Goal: Navigation & Orientation: Find specific page/section

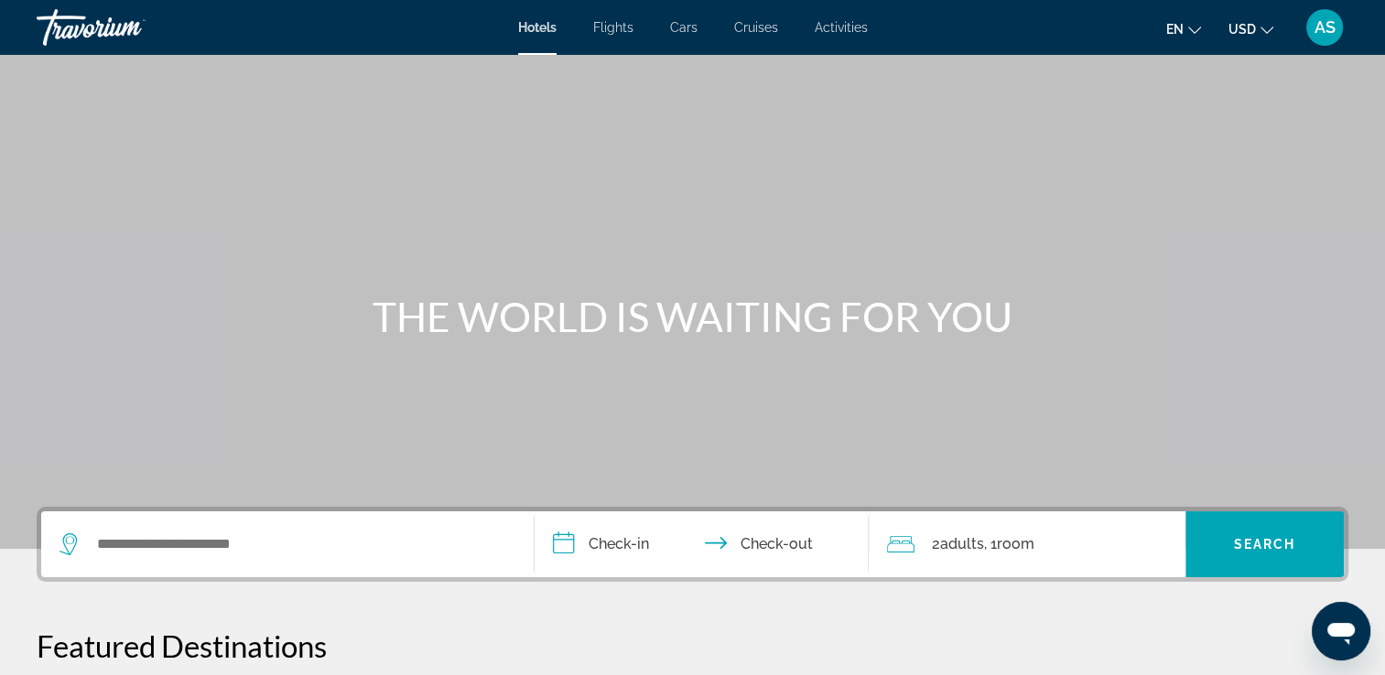
click at [1335, 28] on div "AS" at bounding box center [1324, 27] width 37 height 37
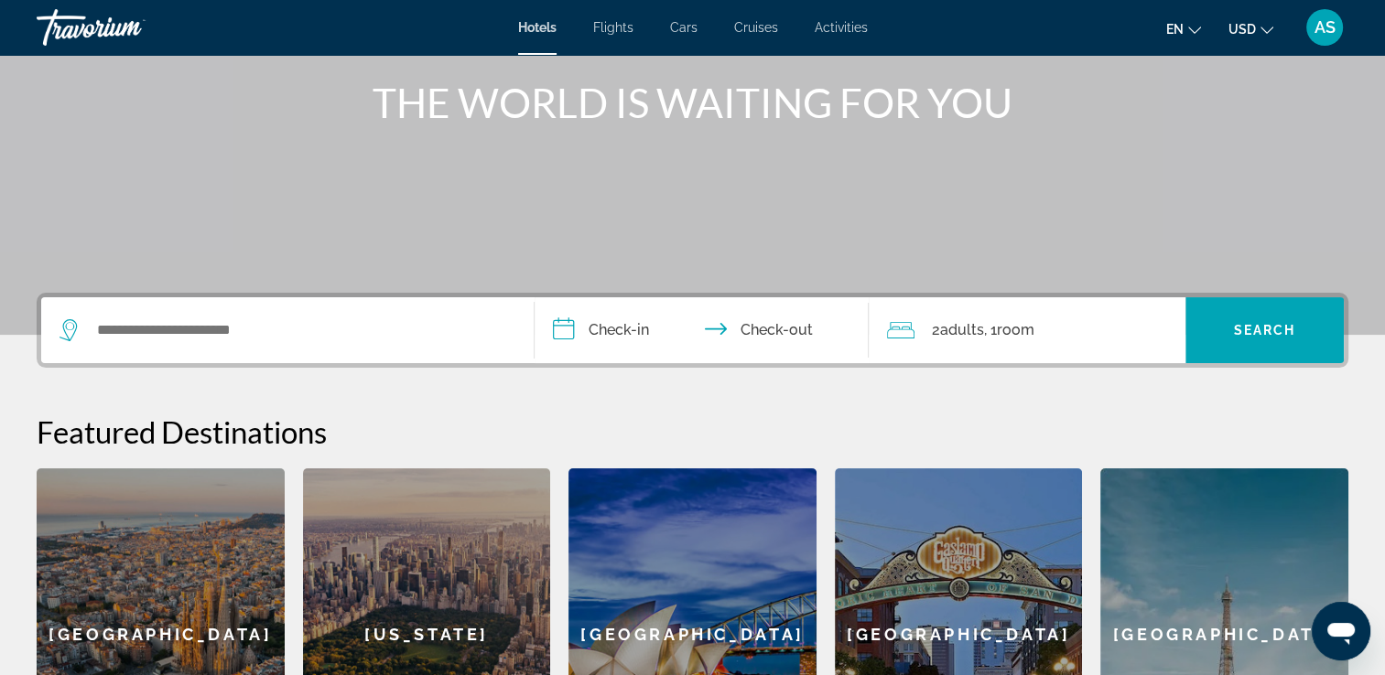
scroll to position [610, 0]
